Goal: Navigation & Orientation: Find specific page/section

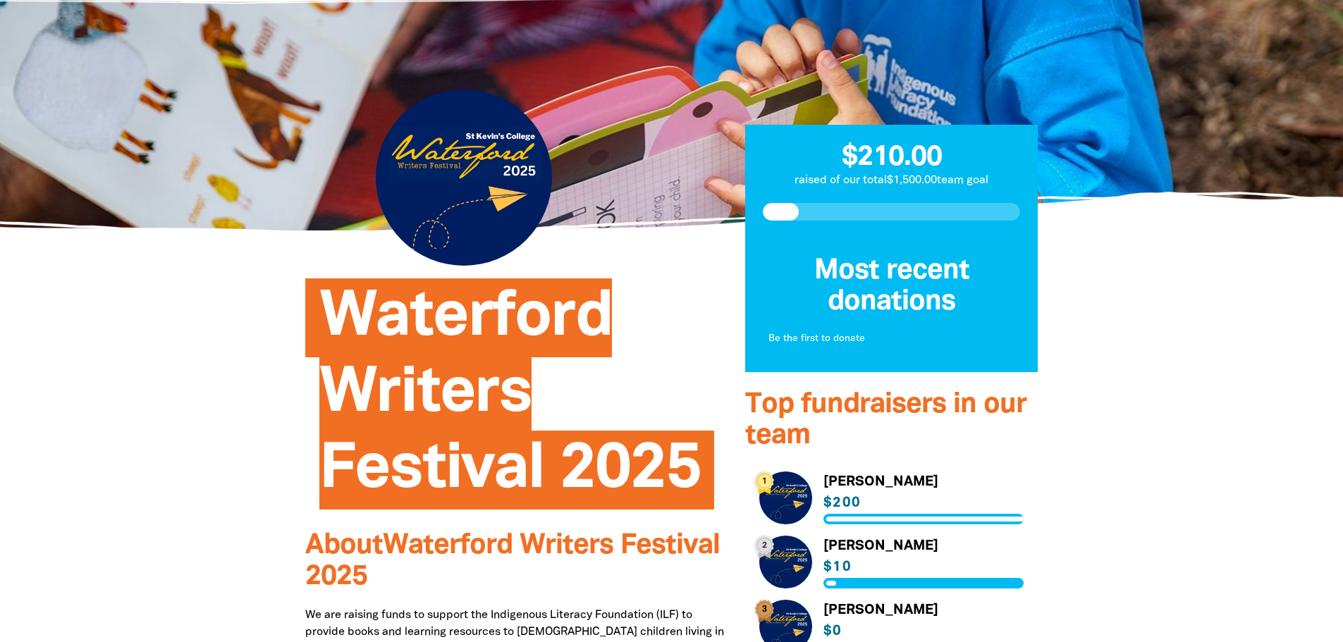
scroll to position [282, 0]
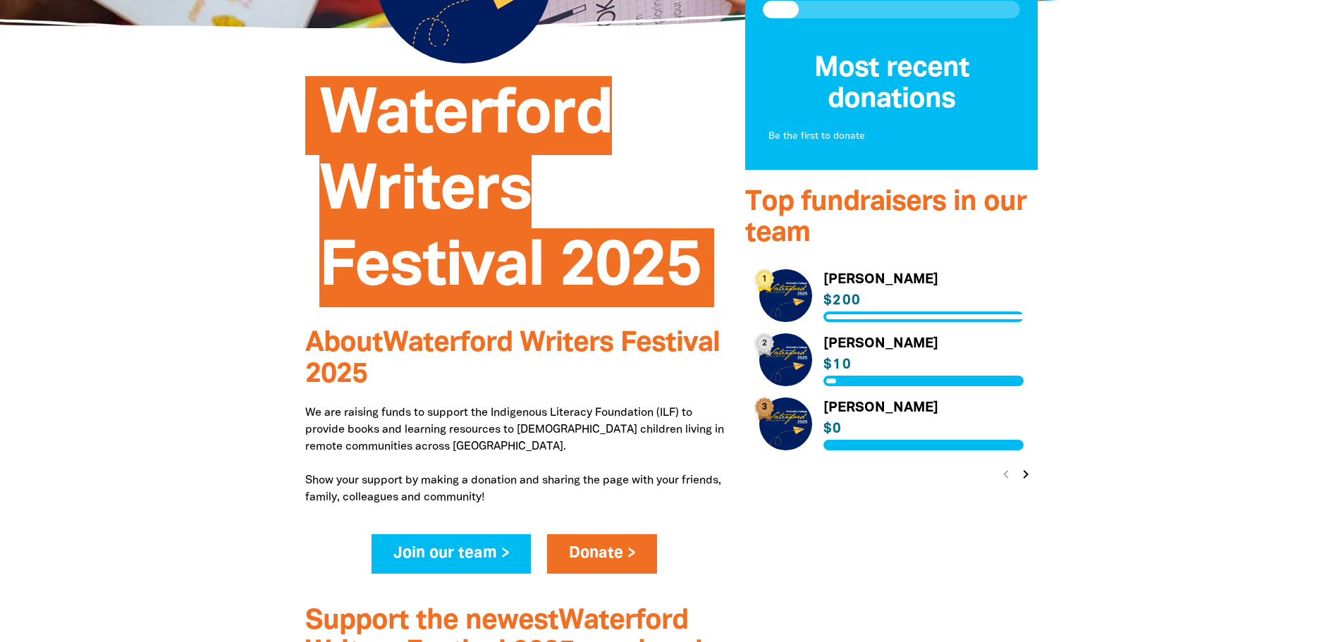
click at [801, 353] on link "Link to [PERSON_NAME]" at bounding box center [891, 359] width 265 height 53
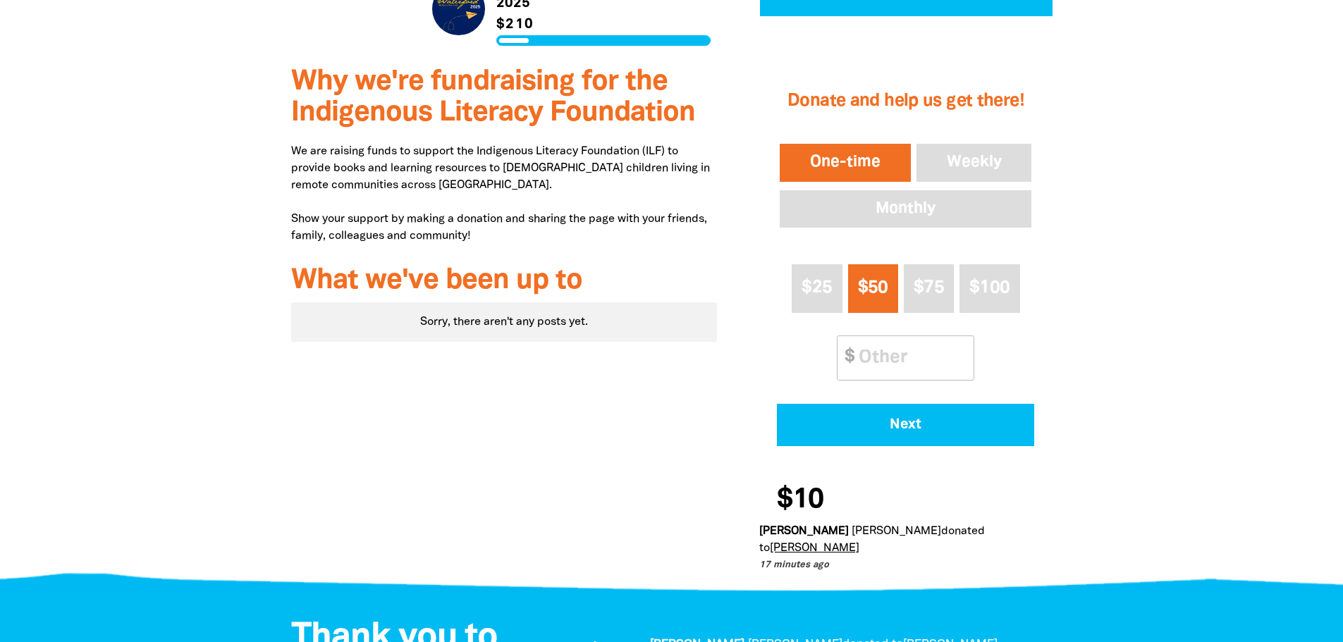
scroll to position [211, 0]
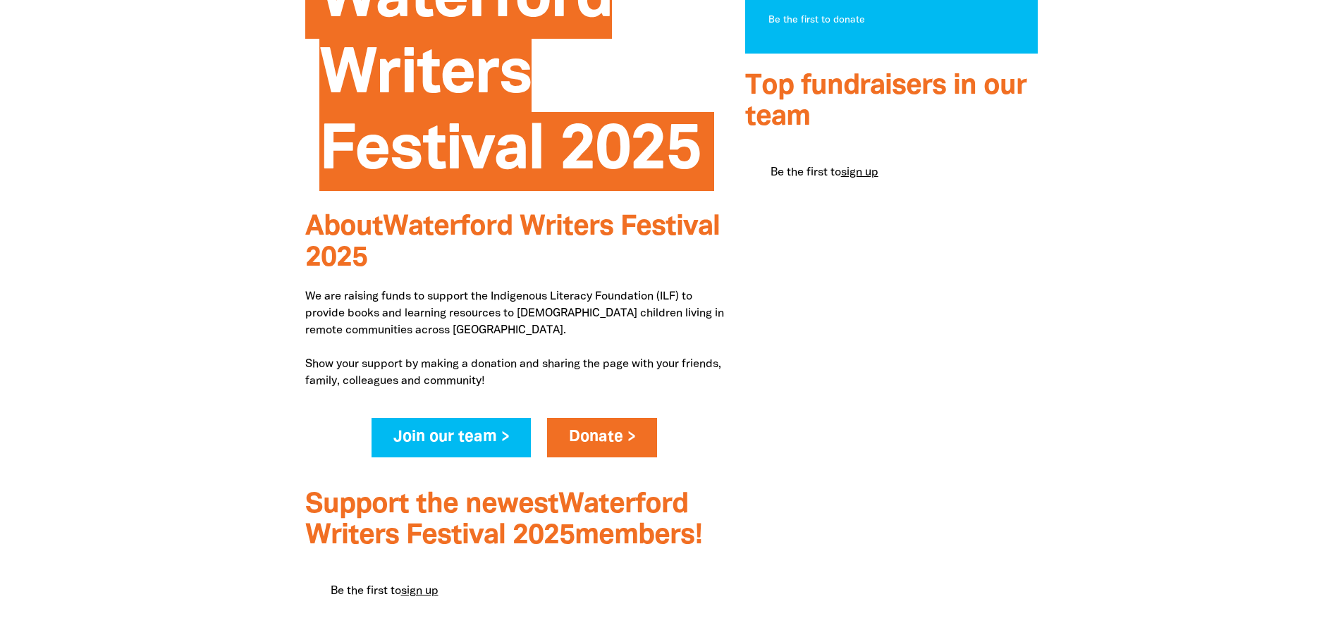
scroll to position [564, 0]
